Goal: Task Accomplishment & Management: Manage account settings

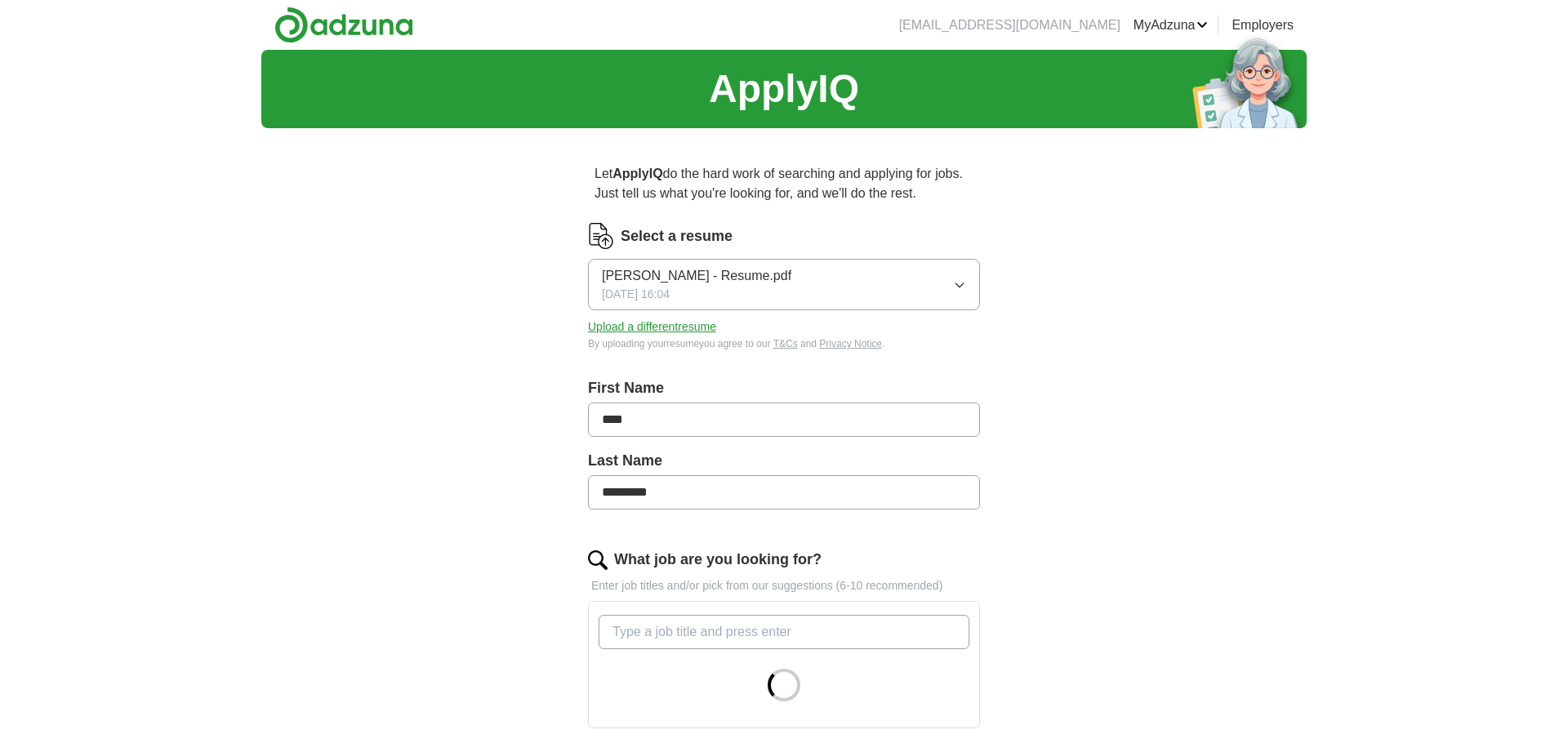
click at [1183, 23] on link "MyAdzuna" at bounding box center [1170, 25] width 75 height 20
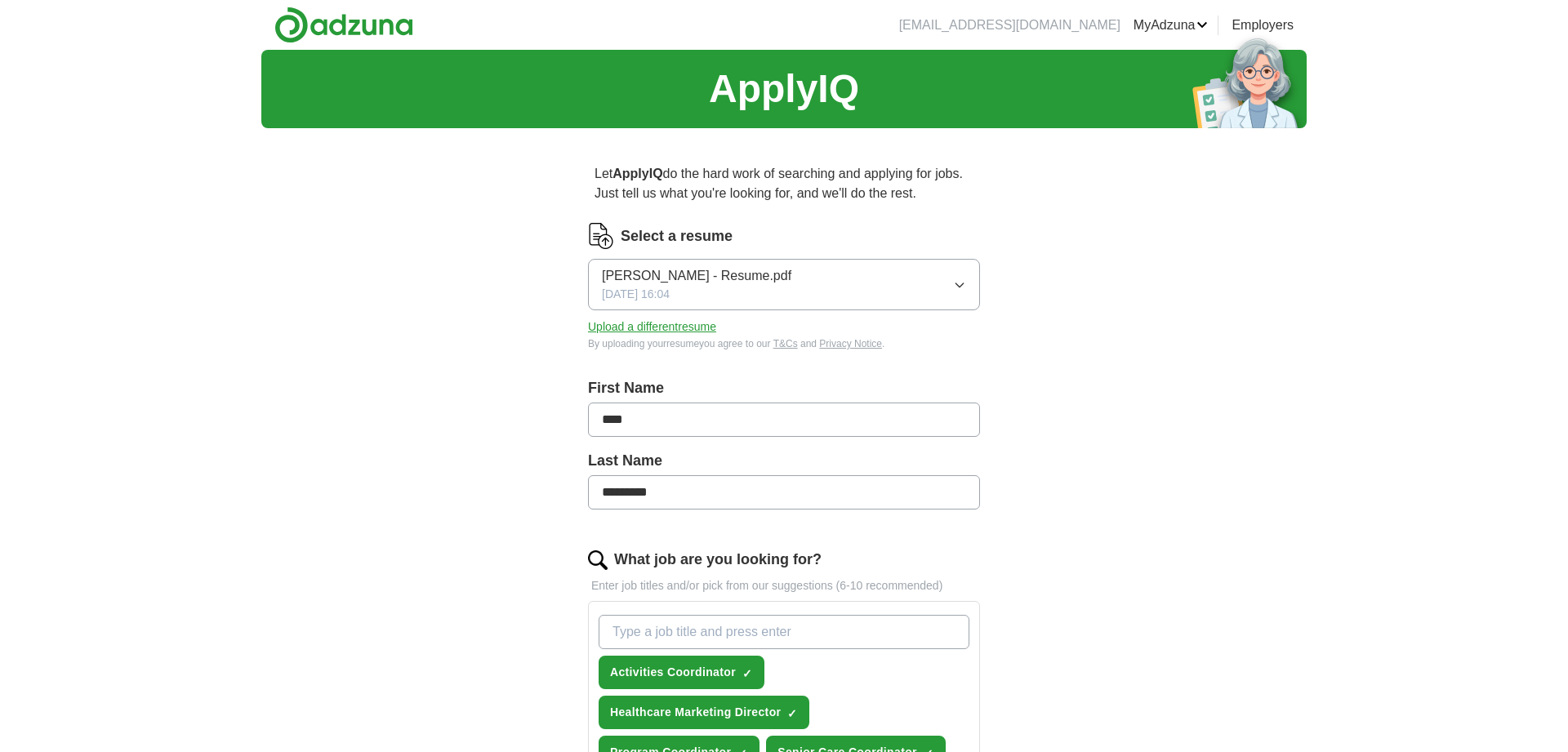
click at [1170, 26] on link "MyAdzuna" at bounding box center [1170, 25] width 75 height 20
click at [0, 0] on link "Preferences" at bounding box center [0, 0] width 0 height 0
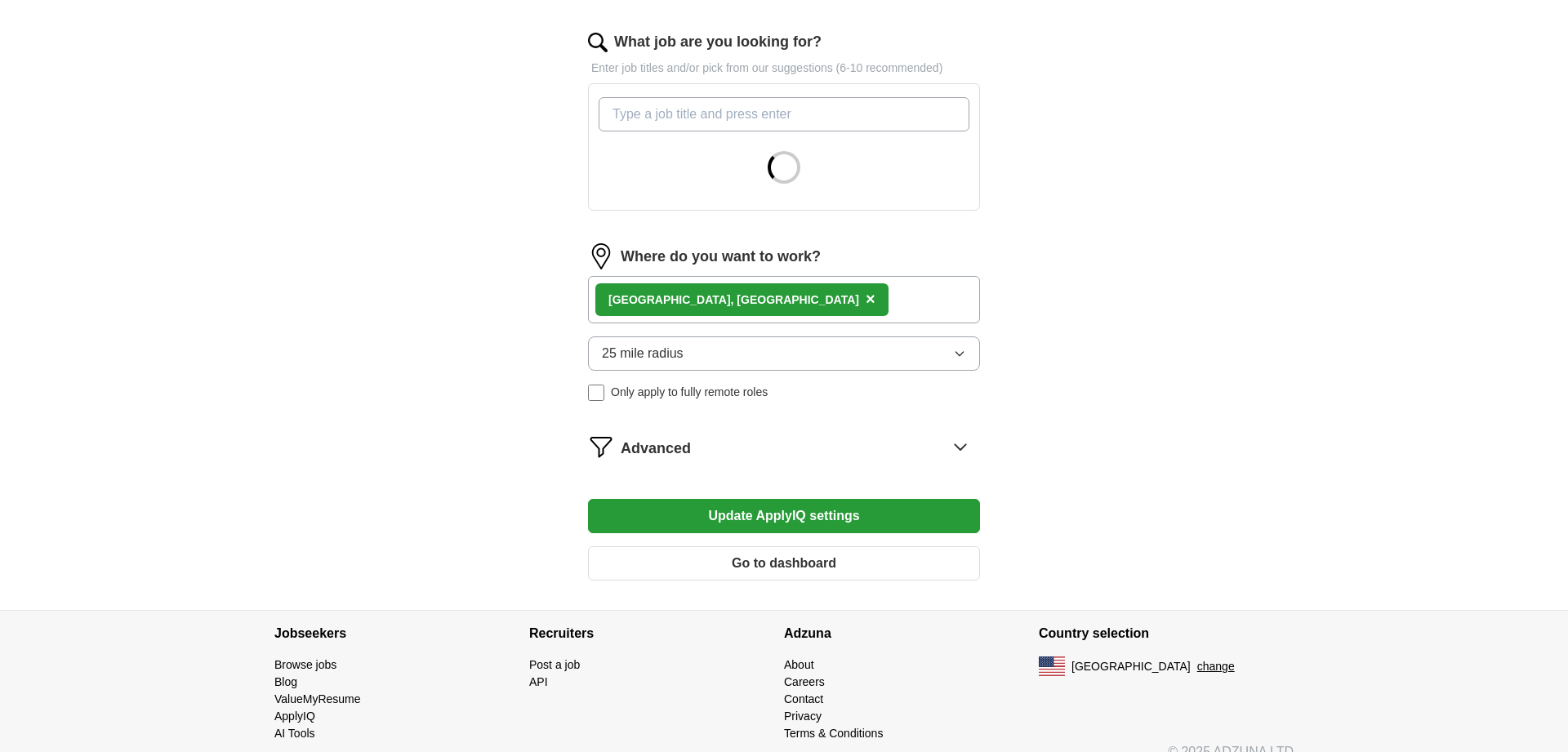
scroll to position [540, 0]
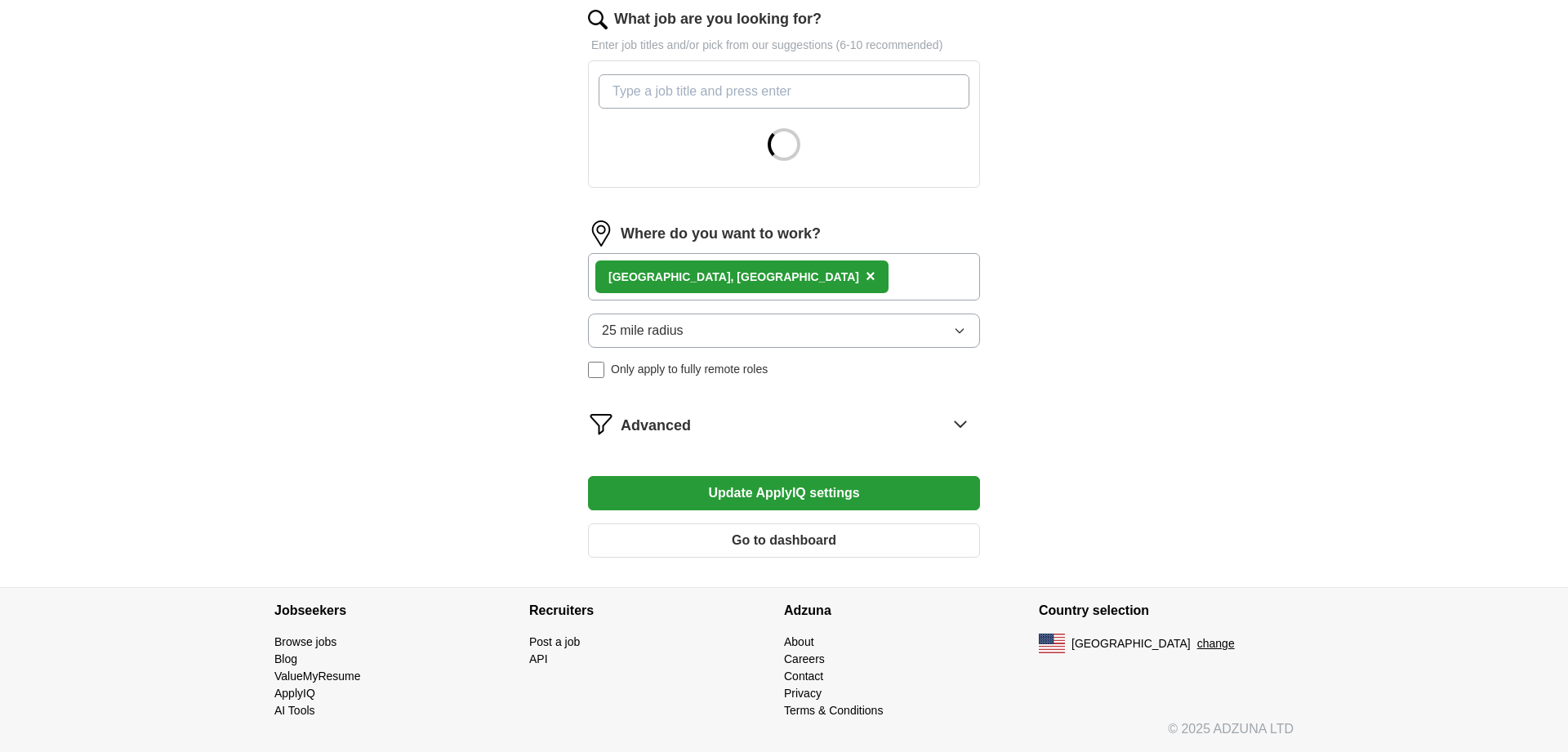
click at [769, 538] on button "Go to dashboard" at bounding box center [784, 540] width 392 height 35
